Goal: Task Accomplishment & Management: Manage account settings

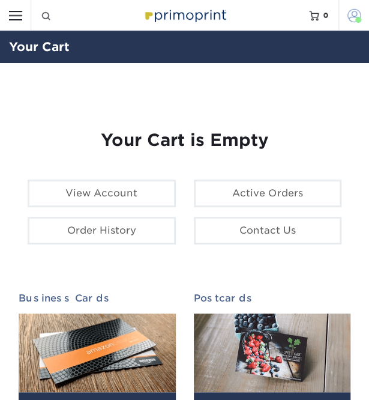
click at [359, 20] on span at bounding box center [358, 20] width 6 height 6
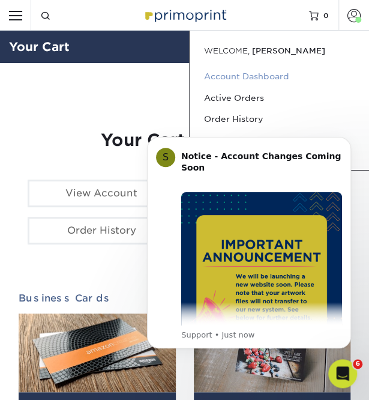
click at [266, 78] on link "Account Dashboard" at bounding box center [279, 76] width 151 height 21
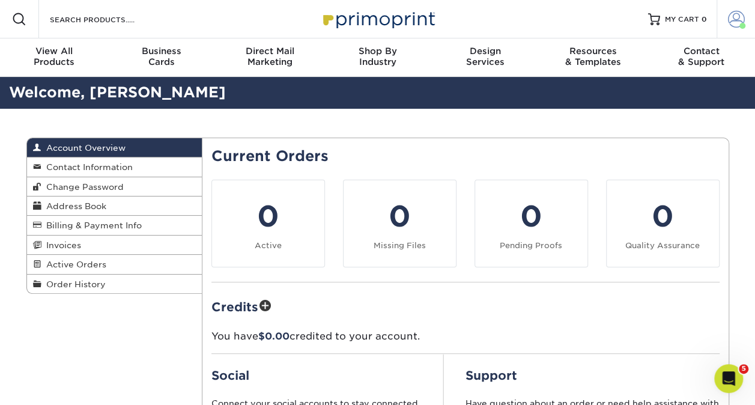
click at [369, 22] on link "Account" at bounding box center [735, 19] width 38 height 38
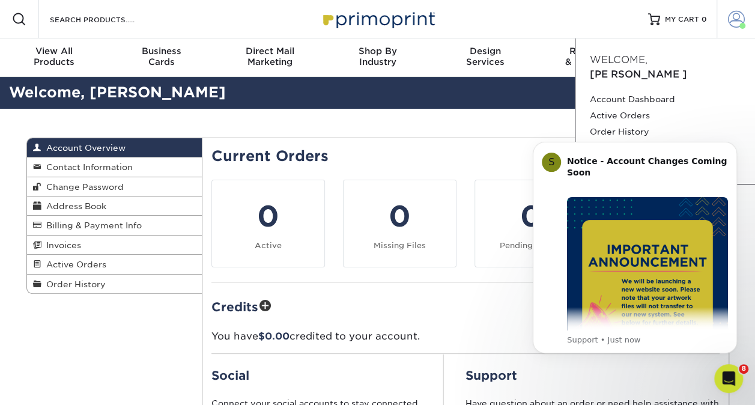
click at [369, 22] on span at bounding box center [736, 19] width 17 height 17
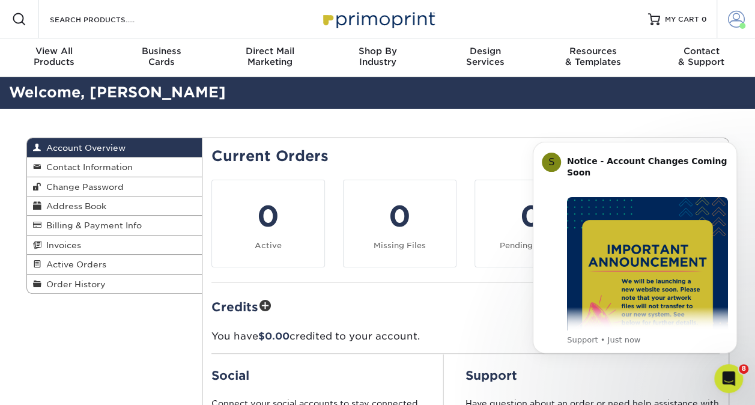
click at [369, 22] on span at bounding box center [736, 19] width 17 height 17
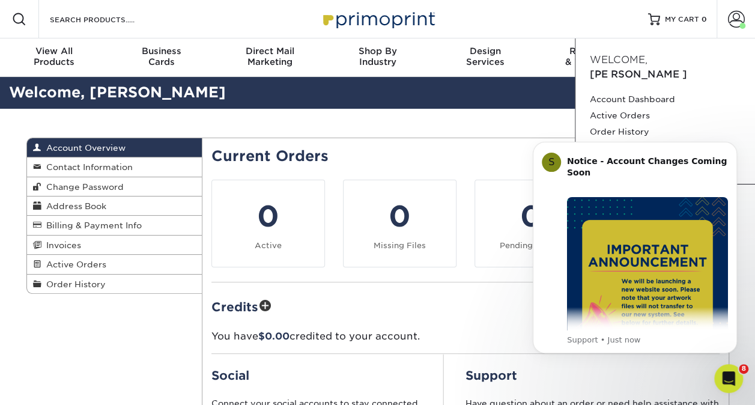
click at [369, 68] on span "[PERSON_NAME]" at bounding box center [637, 73] width 97 height 11
click at [369, 91] on link "Account Dashboard" at bounding box center [664, 99] width 151 height 16
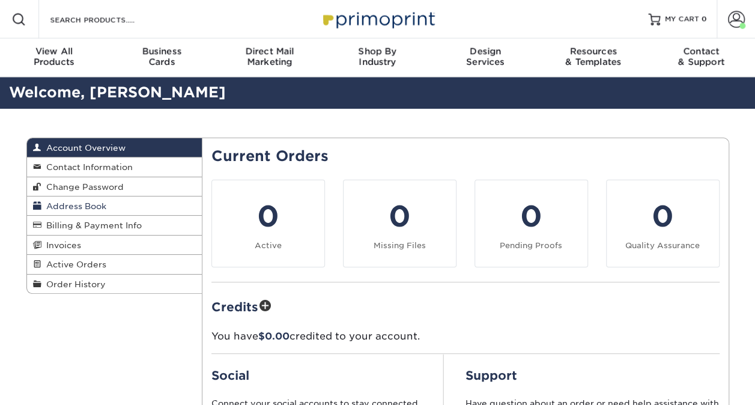
click at [109, 204] on link "Address Book" at bounding box center [114, 205] width 175 height 19
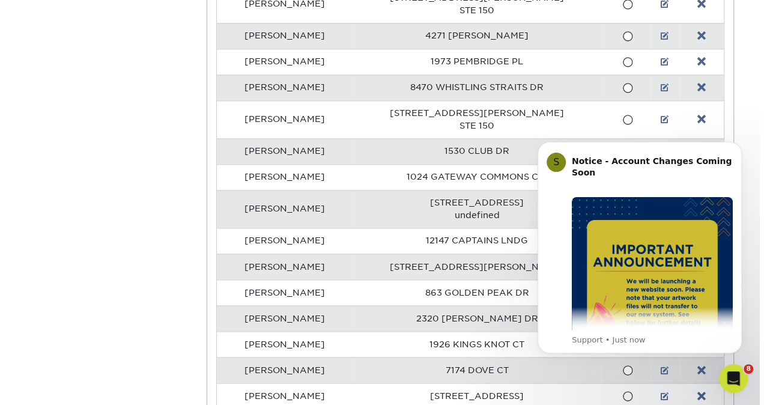
scroll to position [881, 0]
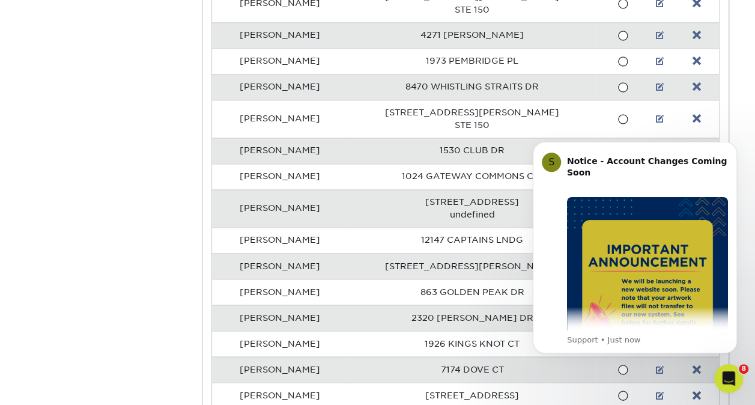
click at [483, 261] on td "[STREET_ADDRESS][PERSON_NAME]" at bounding box center [472, 266] width 249 height 26
click at [731, 144] on icon "Dismiss notification" at bounding box center [733, 145] width 7 height 7
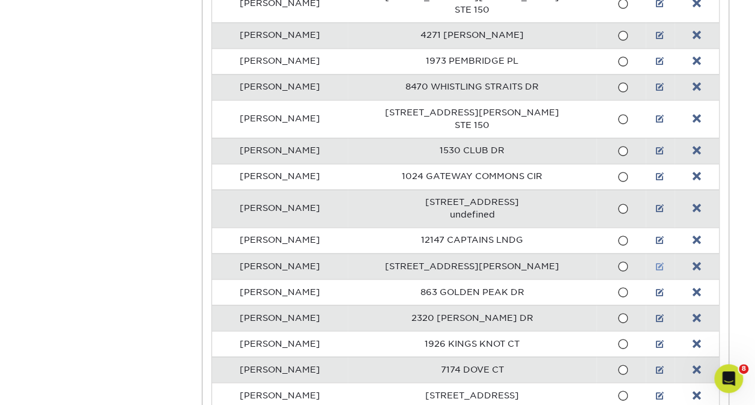
click at [656, 264] on link at bounding box center [660, 266] width 8 height 10
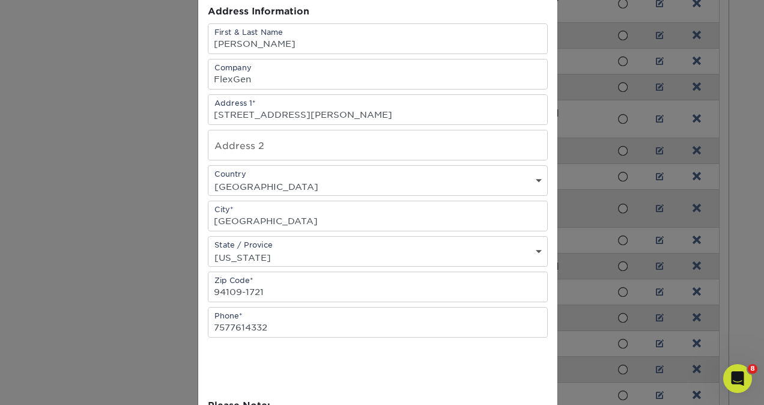
scroll to position [119, 0]
drag, startPoint x: 236, startPoint y: 286, endPoint x: 167, endPoint y: 280, distance: 69.3
click at [167, 280] on div "× Edit Address Address Book Title (for your reference only) Descriptive Title* …" at bounding box center [382, 202] width 764 height 405
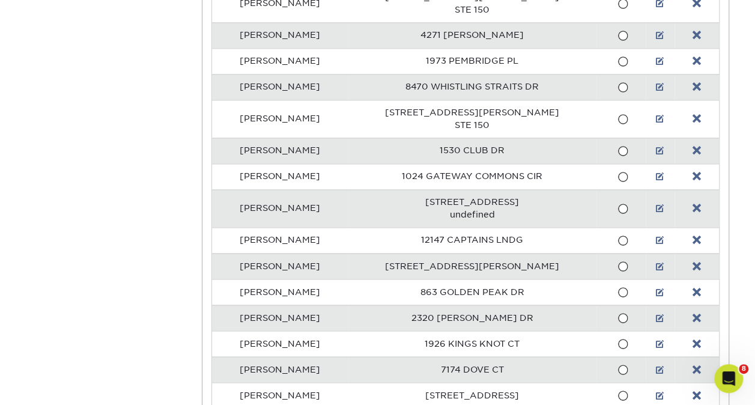
click at [648, 263] on td at bounding box center [659, 266] width 29 height 26
click at [656, 261] on link at bounding box center [660, 266] width 8 height 10
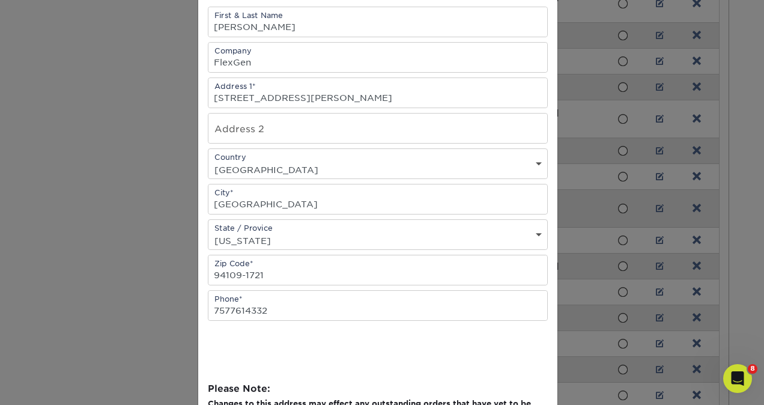
scroll to position [136, 0]
drag, startPoint x: 235, startPoint y: 265, endPoint x: 205, endPoint y: 265, distance: 30.6
click at [208, 265] on input "94109-1721" at bounding box center [377, 269] width 339 height 29
